Goal: Task Accomplishment & Management: Complete application form

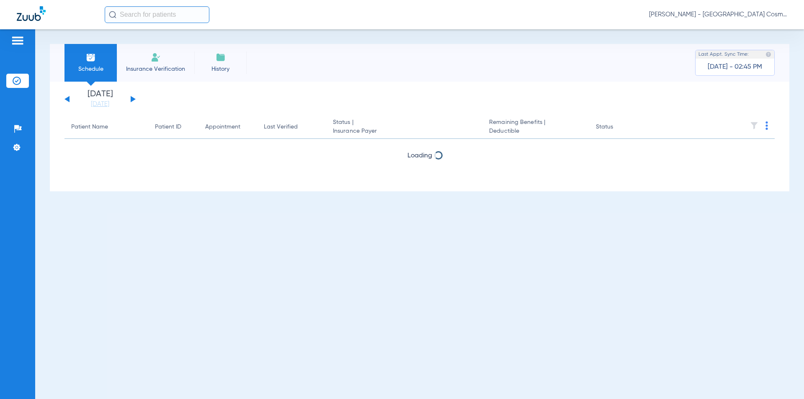
click at [151, 65] on span "Insurance Verification" at bounding box center [155, 69] width 65 height 8
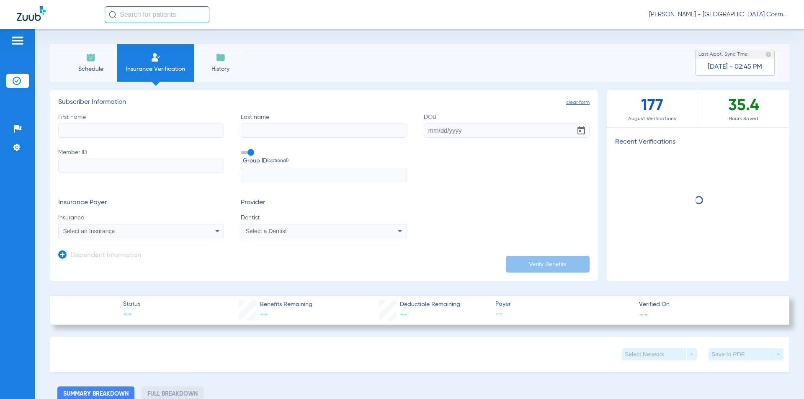
click at [144, 132] on input "First name" at bounding box center [141, 131] width 166 height 14
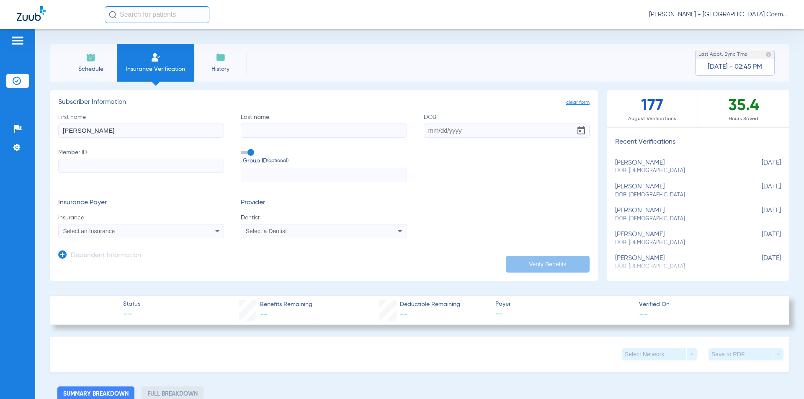
type input "[PERSON_NAME]"
type input "Shulenburg"
type input "[DATE]"
click at [94, 173] on label "Member ID" at bounding box center [141, 165] width 166 height 34
click at [94, 173] on input "Member ID" at bounding box center [141, 166] width 166 height 14
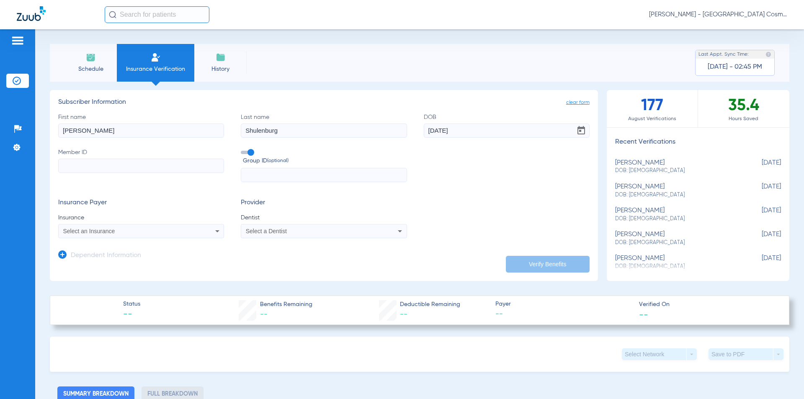
click at [107, 168] on input "Member ID" at bounding box center [141, 166] width 166 height 14
click at [178, 161] on input "Member ID Required" at bounding box center [141, 166] width 166 height 14
paste input "604564678"
type input "604564678"
click at [205, 236] on div "Select an Insurance" at bounding box center [141, 231] width 165 height 10
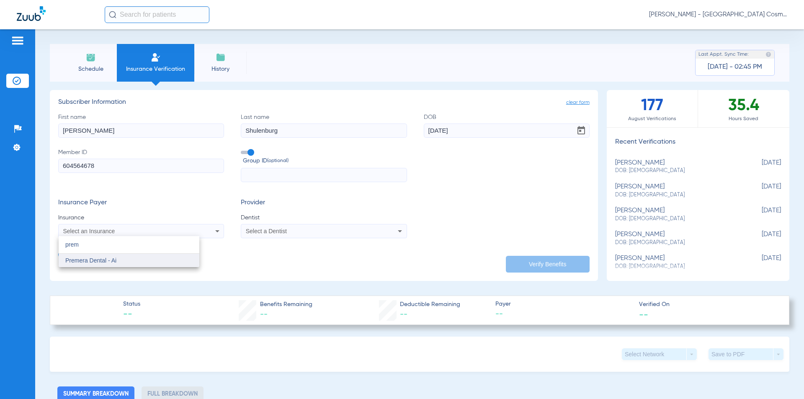
type input "prem"
click at [181, 262] on mat-option "Premera Dental - Ai" at bounding box center [129, 260] width 141 height 13
click at [359, 233] on div "Select a Dentist" at bounding box center [308, 231] width 125 height 6
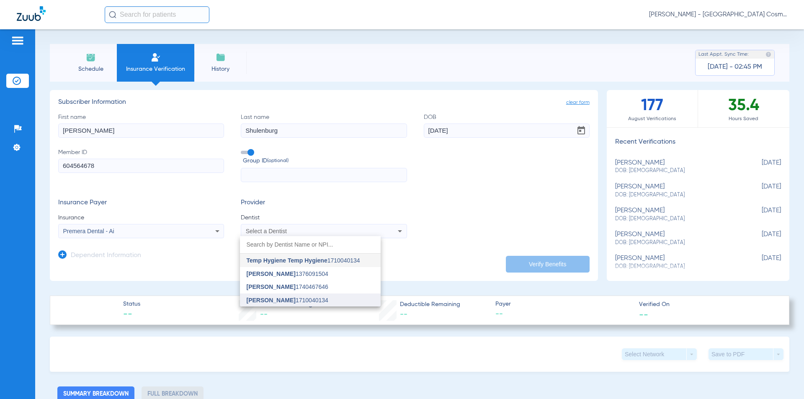
click at [296, 298] on span "[PERSON_NAME]" at bounding box center [271, 300] width 49 height 7
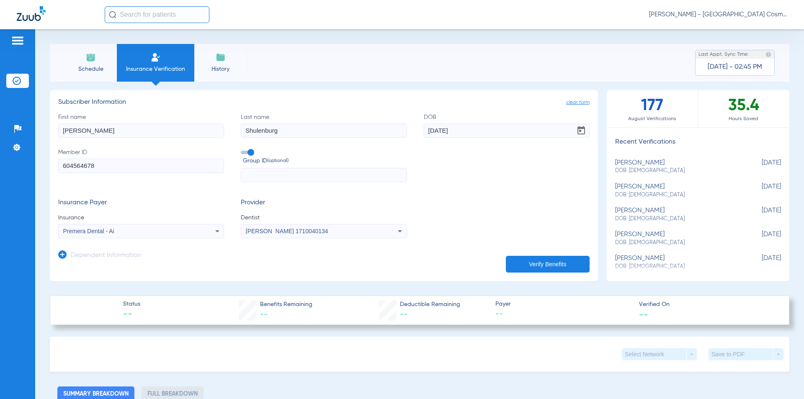
click at [527, 260] on button "Verify Benefits" at bounding box center [548, 264] width 84 height 17
